Goal: Task Accomplishment & Management: Manage account settings

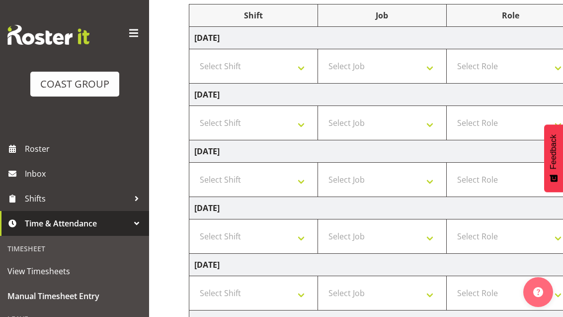
scroll to position [134, 0]
click at [229, 177] on select "Select Shift D+B @ HiNZ D+B Build D+B Build NZACA D+B Build Tech Day OCT 24 D+B…" at bounding box center [253, 179] width 118 height 20
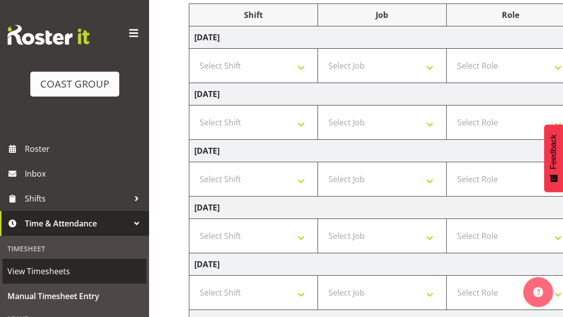
click at [60, 269] on span "View Timesheets" at bounding box center [74, 270] width 134 height 15
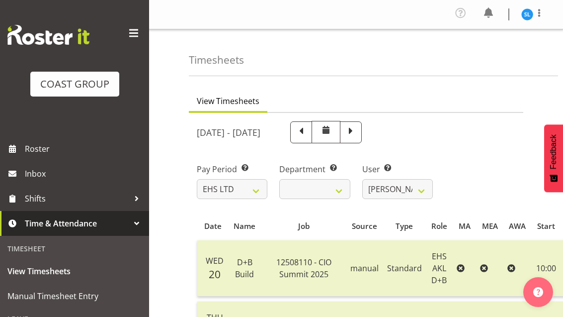
click at [308, 131] on span at bounding box center [301, 131] width 13 height 13
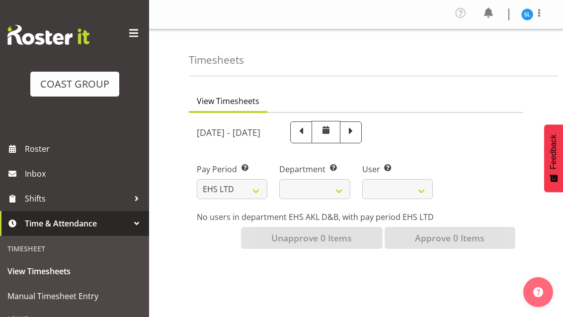
select select
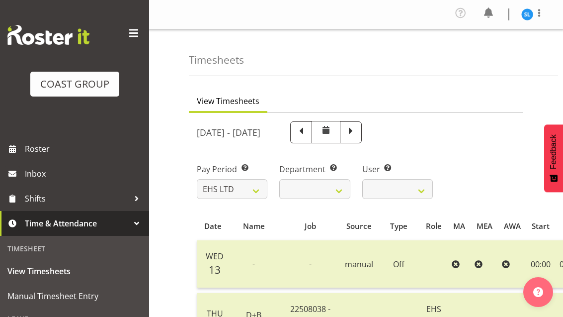
scroll to position [2, 0]
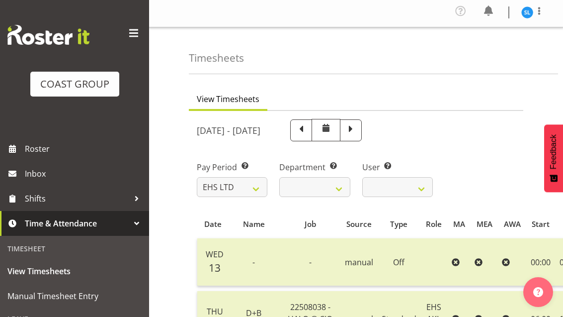
click at [357, 125] on span at bounding box center [350, 129] width 13 height 13
select select
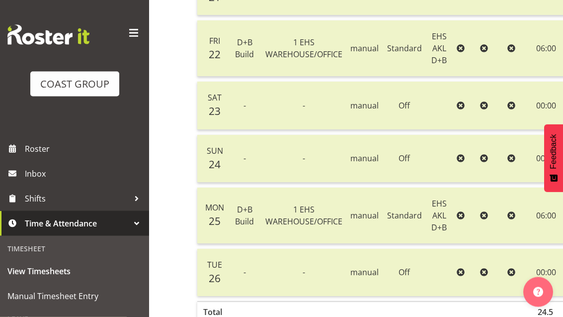
scroll to position [360, 0]
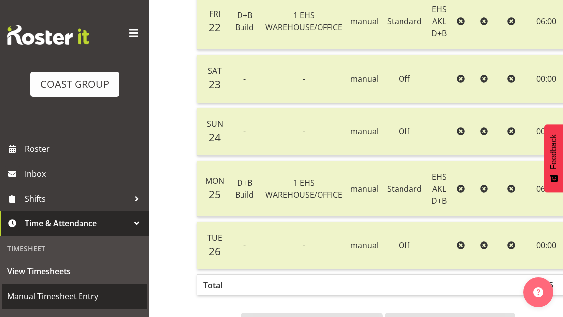
click at [72, 298] on span "Manual Timesheet Entry" at bounding box center [74, 295] width 134 height 15
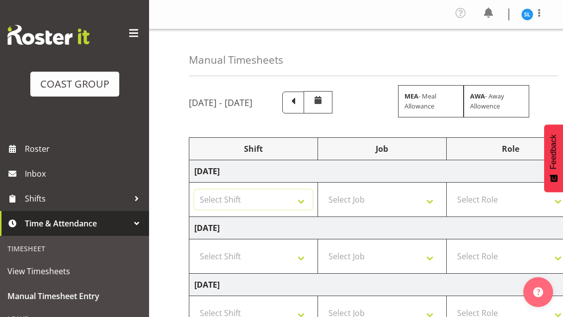
click at [219, 202] on select "Select Shift D+B @ HiNZ D+B Build D+B Build NZACA D+B Build Tech Day OCT 24 D+B…" at bounding box center [253, 199] width 118 height 20
select select "24997"
click at [406, 196] on select "Select Job 1 Carlton Events 1 Carlton Hamilton 1 Carlton Wellington 1 EHS WAREH…" at bounding box center [382, 199] width 118 height 20
select select "10538"
click at [417, 200] on select "1 Carlton Events 1 Carlton Hamilton 1 Carlton Wellington 1 EHS WAREHOUSE/OFFICE…" at bounding box center [382, 199] width 118 height 20
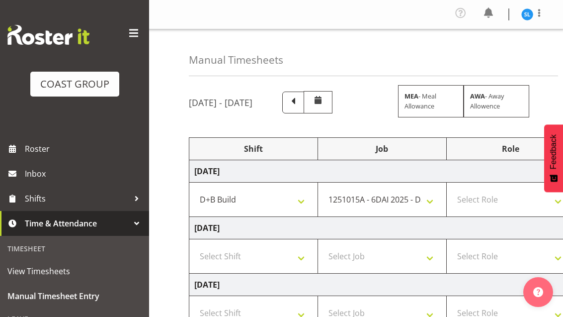
click at [58, 82] on div "COAST GROUP" at bounding box center [74, 84] width 69 height 15
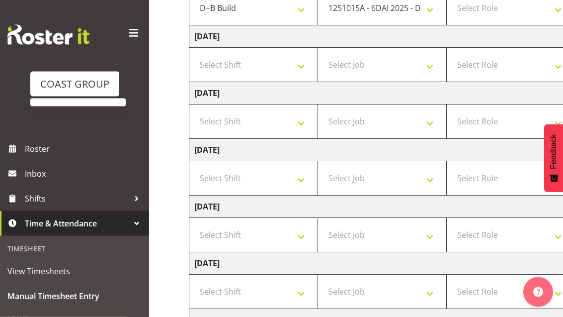
scroll to position [264, 0]
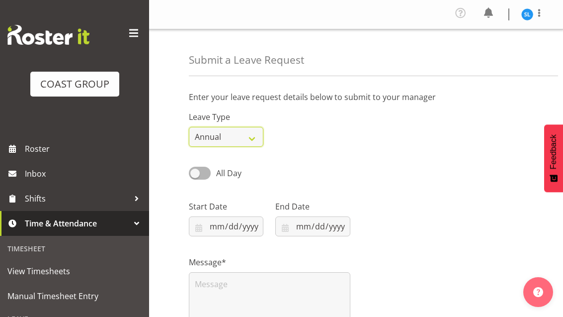
click at [210, 131] on select "Annual Sick Leave Without Pay Bereavement Domestic Violence Parental Jury Servi…" at bounding box center [226, 137] width 75 height 20
click at [189, 171] on span at bounding box center [200, 173] width 22 height 12
click at [189, 171] on input "All Day" at bounding box center [192, 172] width 6 height 6
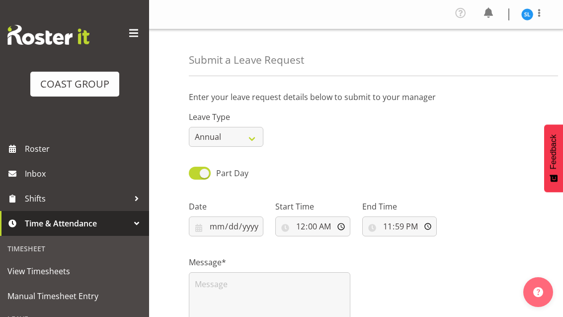
click at [195, 172] on span at bounding box center [200, 173] width 22 height 12
click at [195, 172] on input "Part Day" at bounding box center [192, 172] width 6 height 6
checkbox input "false"
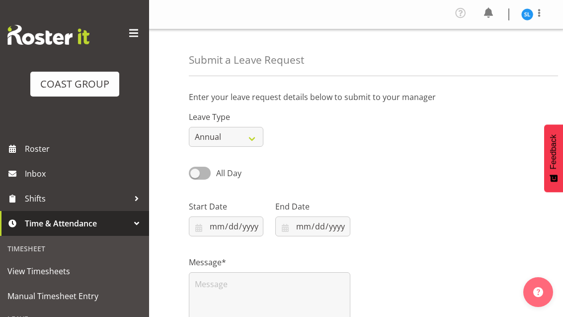
click at [50, 147] on span "Roster" at bounding box center [84, 148] width 119 height 15
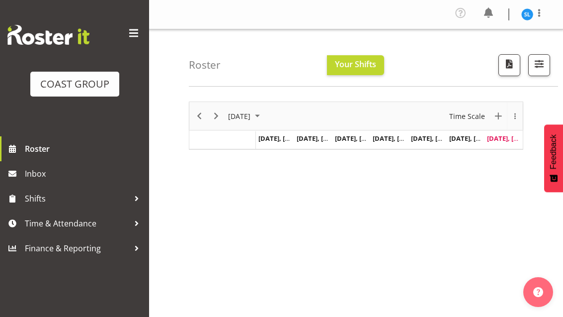
click at [371, 64] on span "Your Shifts" at bounding box center [355, 64] width 41 height 11
click at [466, 140] on span "Aug 30, Saturday" at bounding box center [471, 138] width 45 height 9
click at [215, 167] on span "[EMAIL_ADDRESS][DOMAIN_NAME]" at bounding box center [263, 171] width 99 height 8
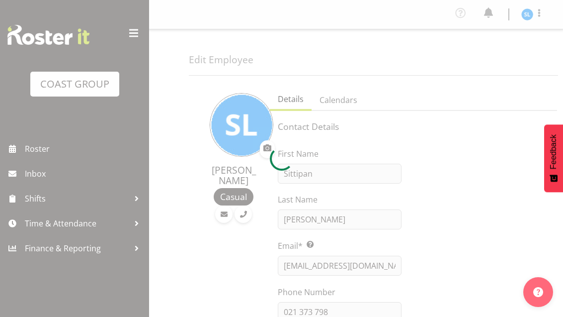
select select "TimelineWeek"
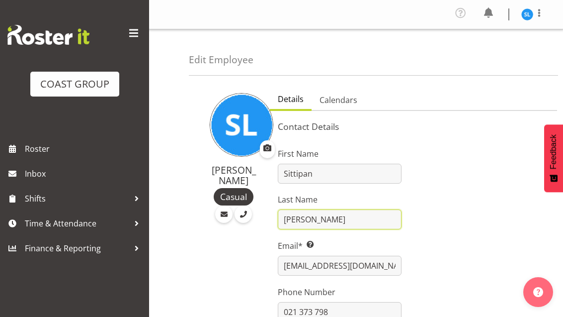
click at [323, 221] on input "[PERSON_NAME]" at bounding box center [340, 219] width 124 height 20
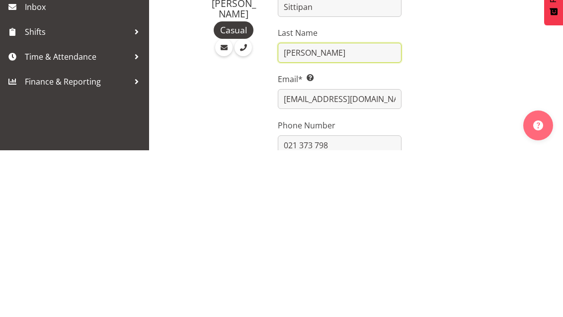
type input "[PERSON_NAME]"
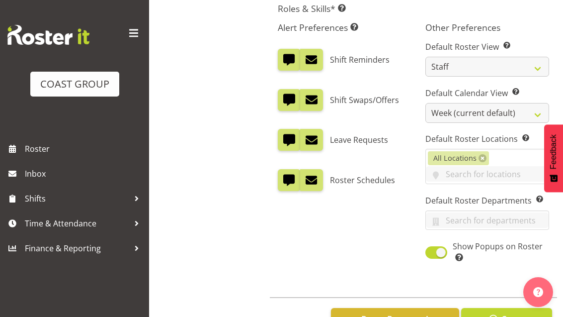
scroll to position [422, 0]
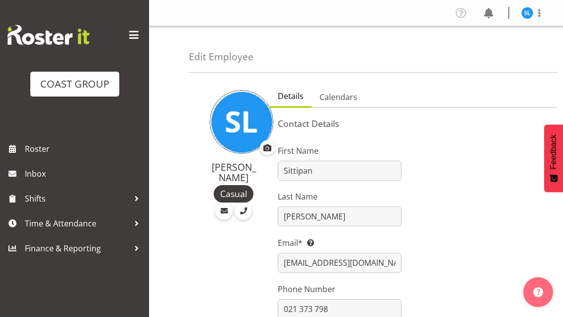
select select "TimelineWeek"
